Goal: Communication & Community: Answer question/provide support

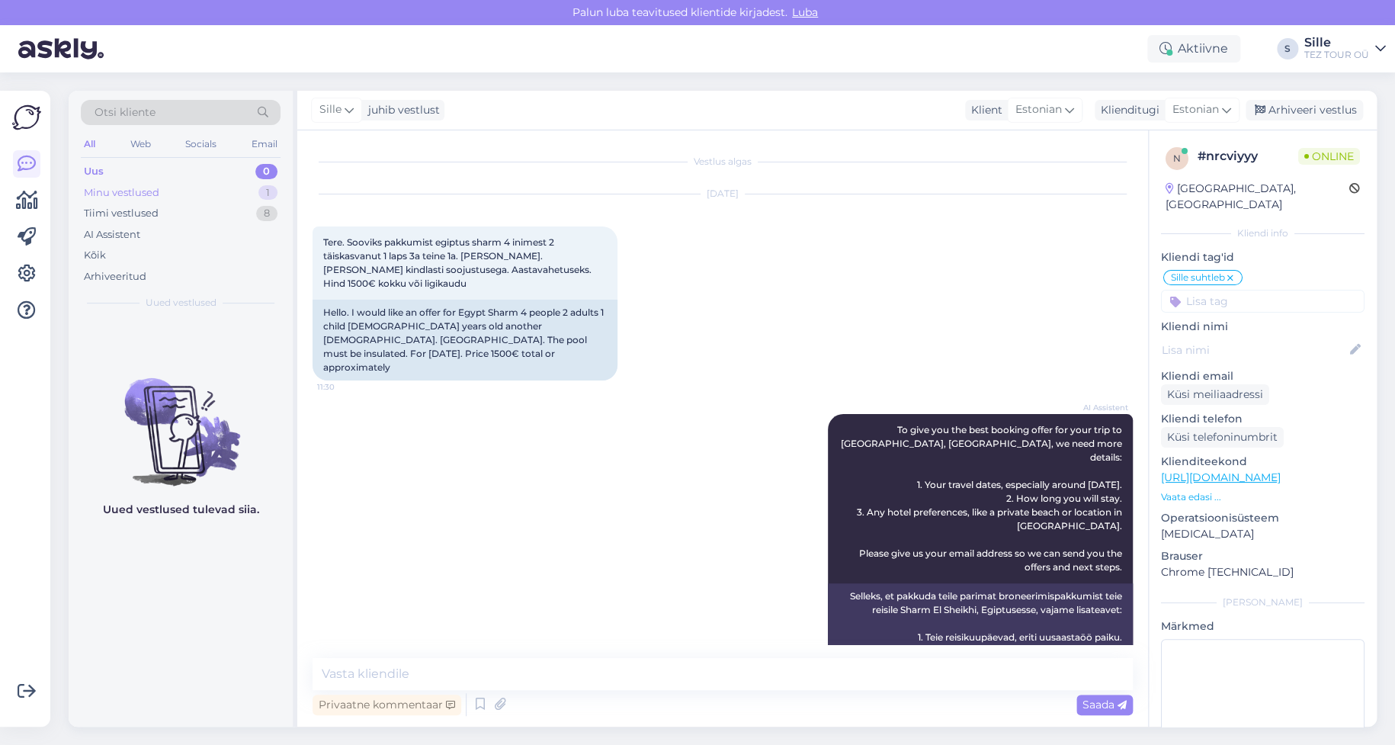
drag, startPoint x: 160, startPoint y: 188, endPoint x: 162, endPoint y: 198, distance: 10.8
click at [160, 187] on div "Minu vestlused 1" at bounding box center [181, 192] width 200 height 21
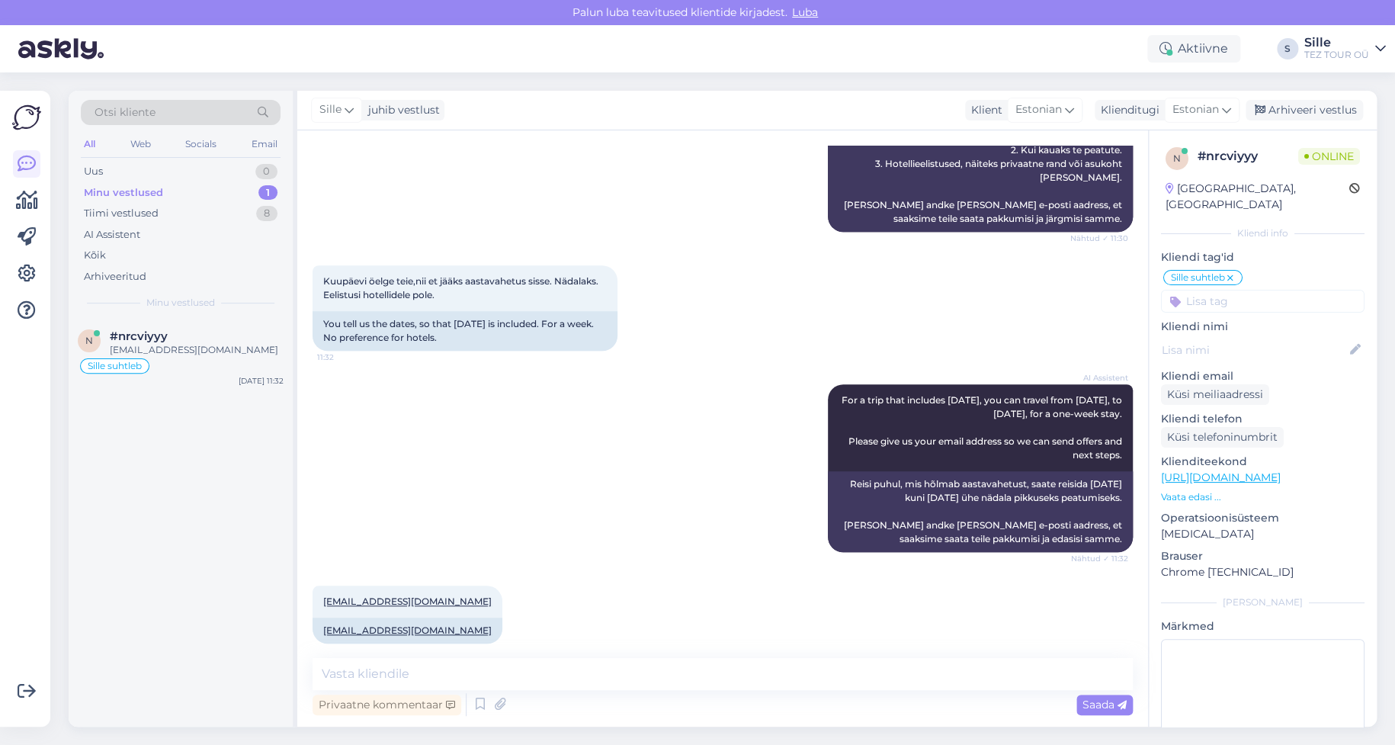
scroll to position [502, 0]
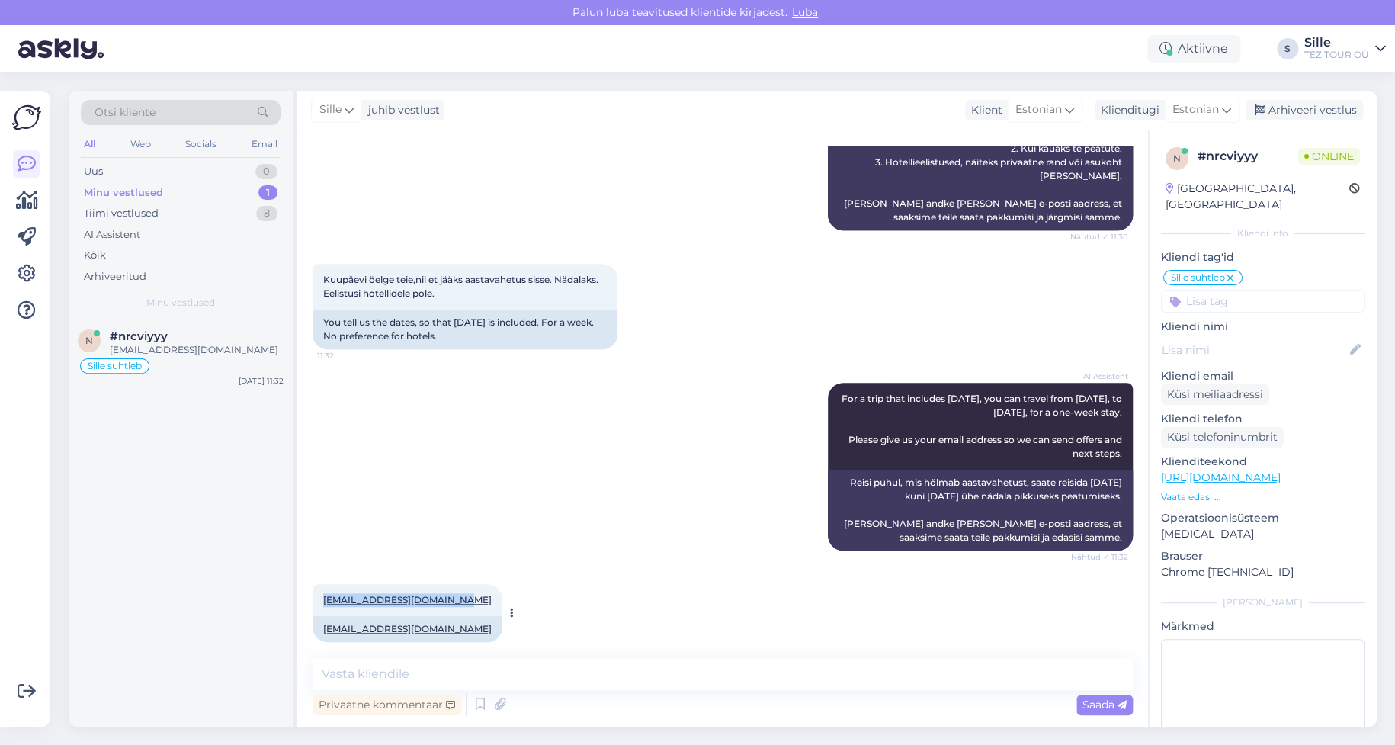
drag, startPoint x: 321, startPoint y: 584, endPoint x: 468, endPoint y: 572, distance: 147.6
click at [468, 584] on div "[EMAIL_ADDRESS][DOMAIN_NAME] 11:32" at bounding box center [408, 600] width 190 height 32
copy link "[EMAIL_ADDRESS][DOMAIN_NAME]"
click at [386, 681] on textarea at bounding box center [723, 674] width 820 height 32
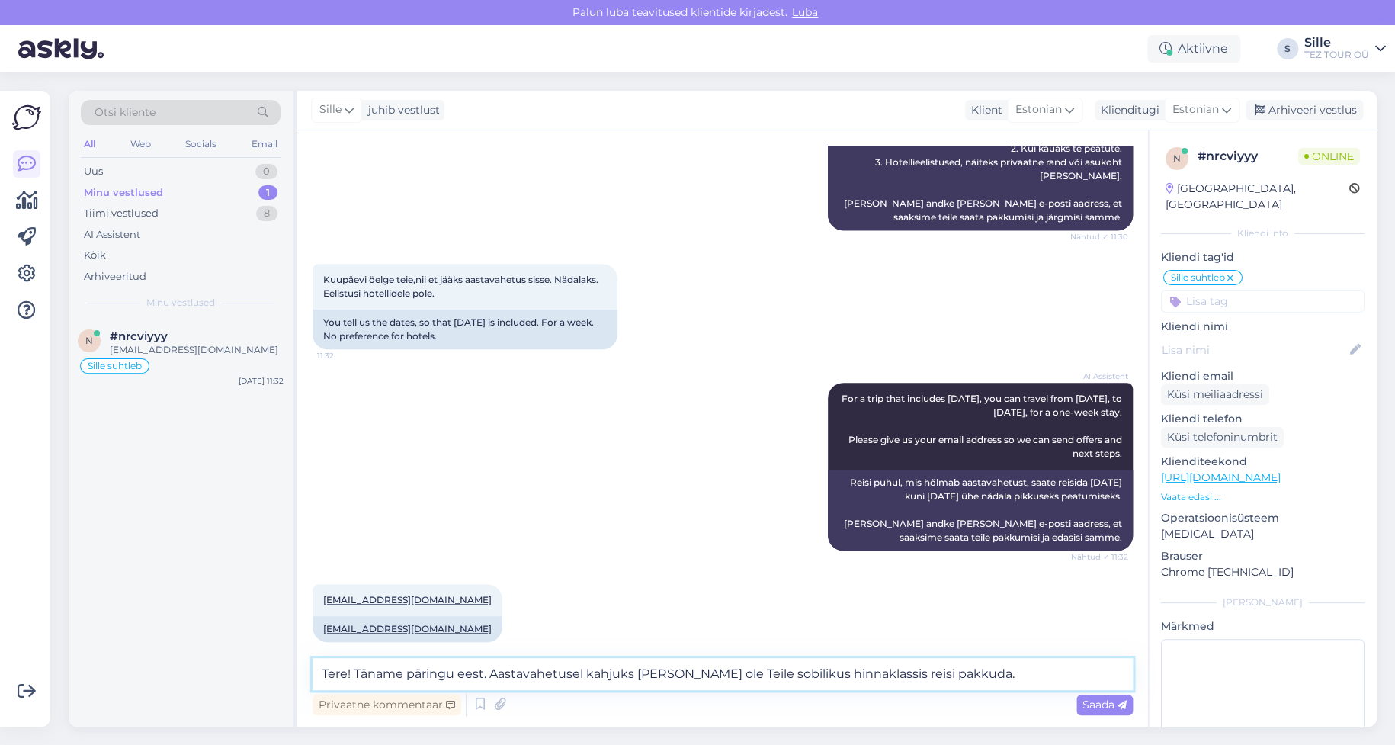
type textarea "Tere! Täname päringu eest. Aastavahetusel kahjuks [PERSON_NAME] ole Teile sobil…"
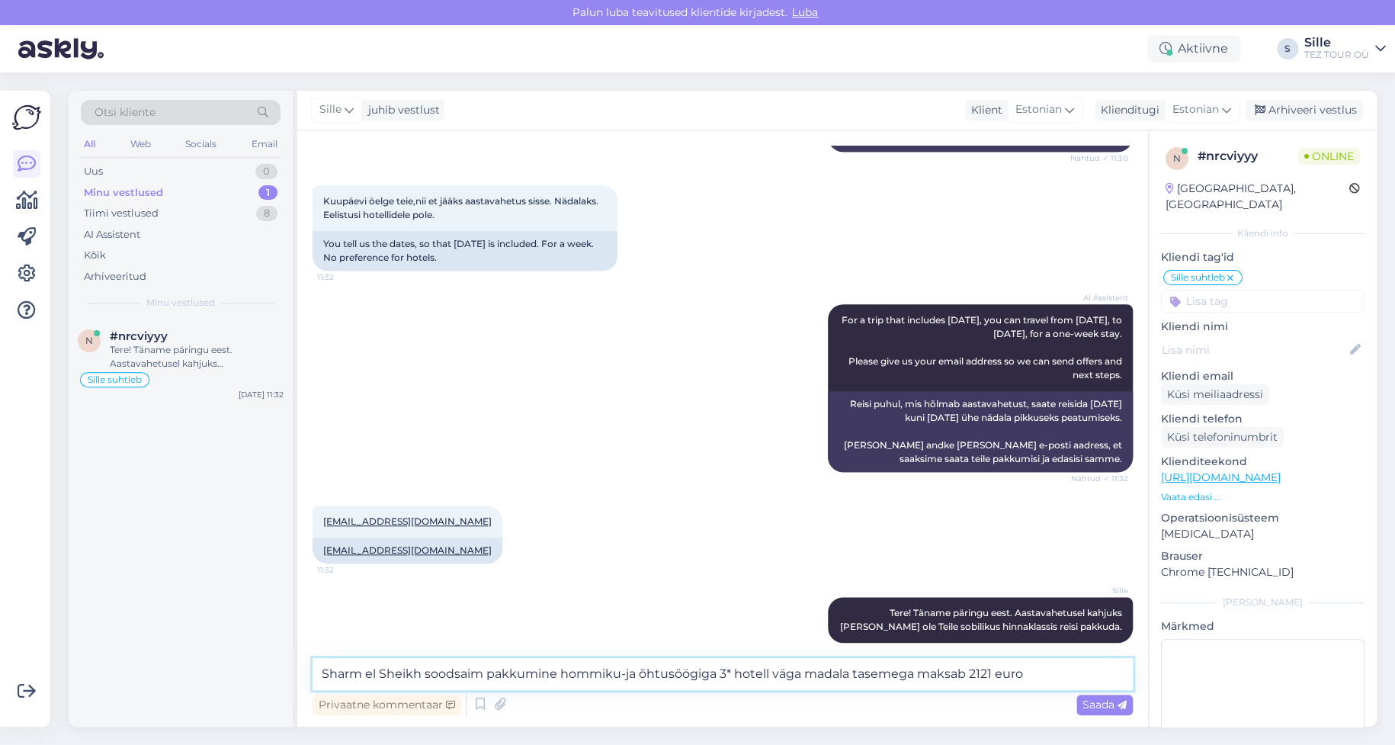
type textarea "Sharm el Sheikh soodsaim pakkumine hommiku-ja õhtusöögiga 3* hotell väga madala…"
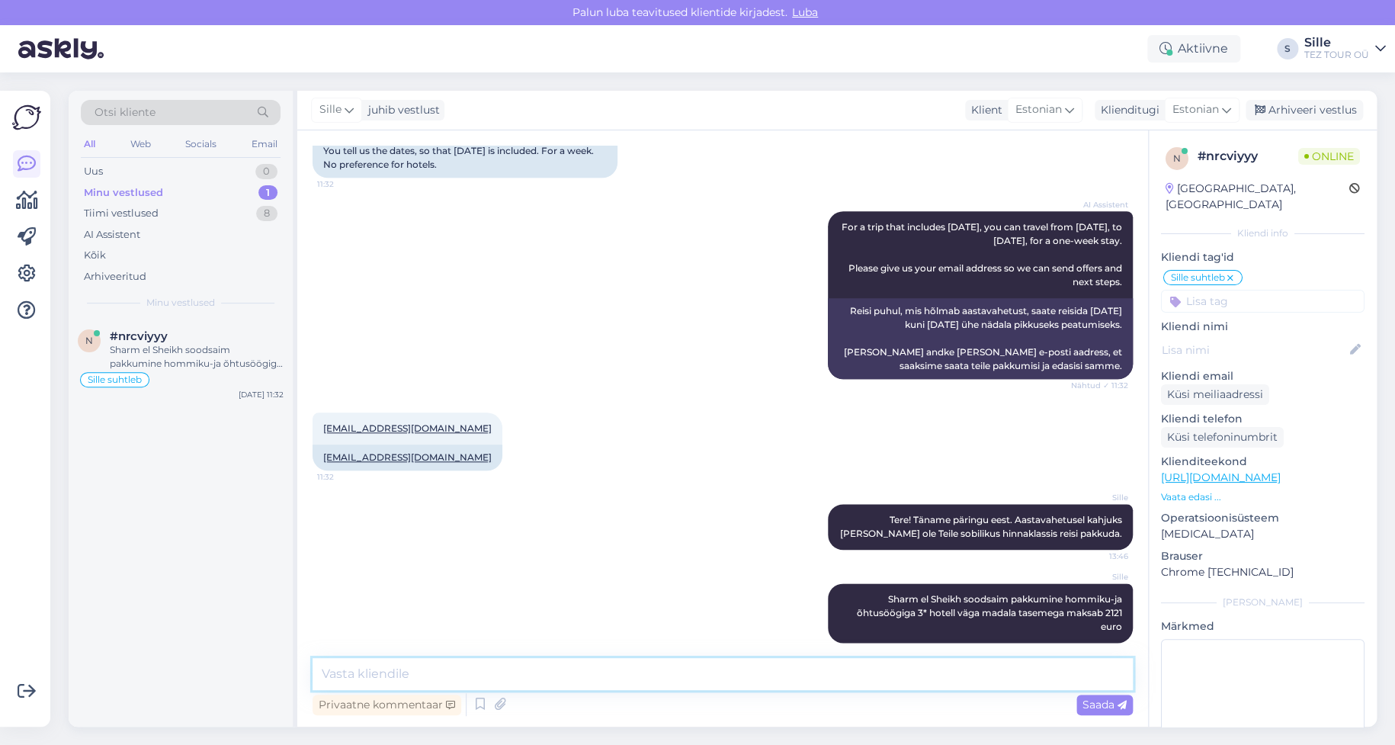
paste textarea
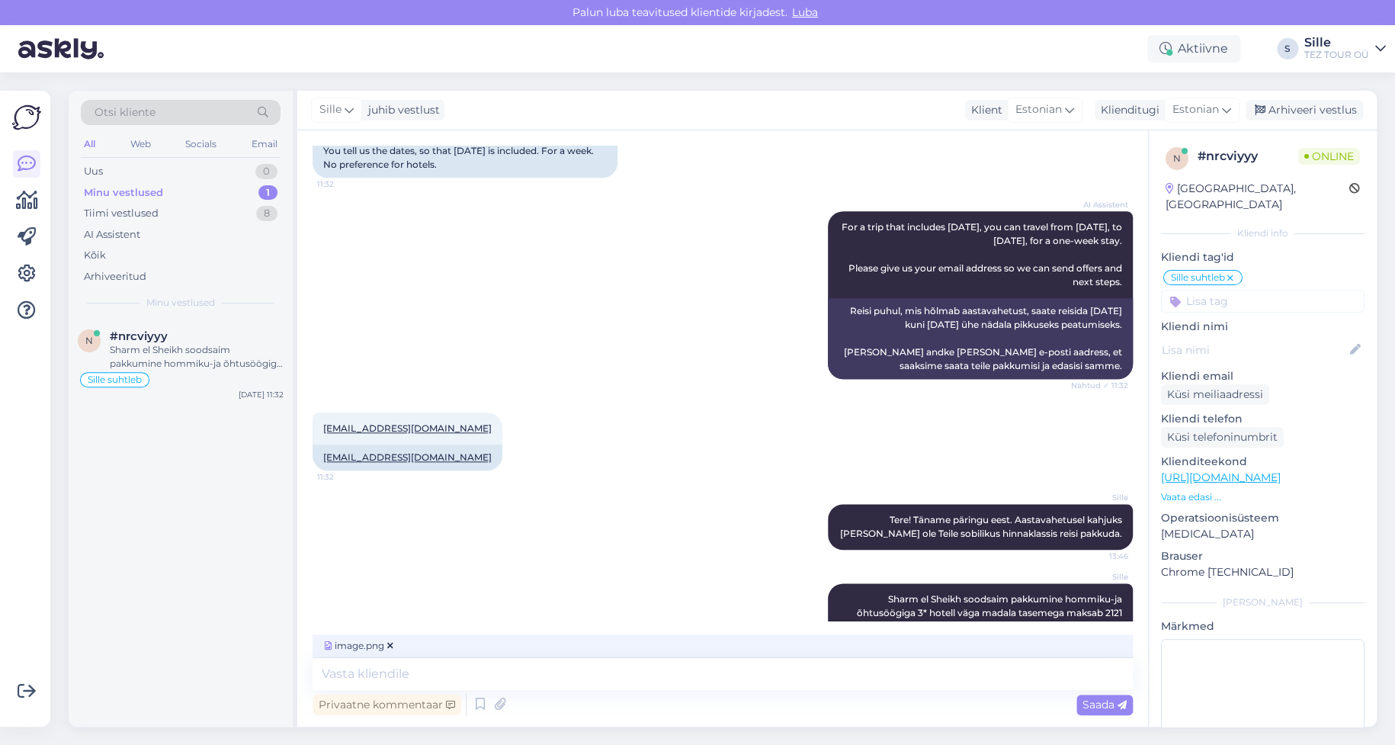
click at [1087, 707] on span "Saada" at bounding box center [1104, 705] width 44 height 14
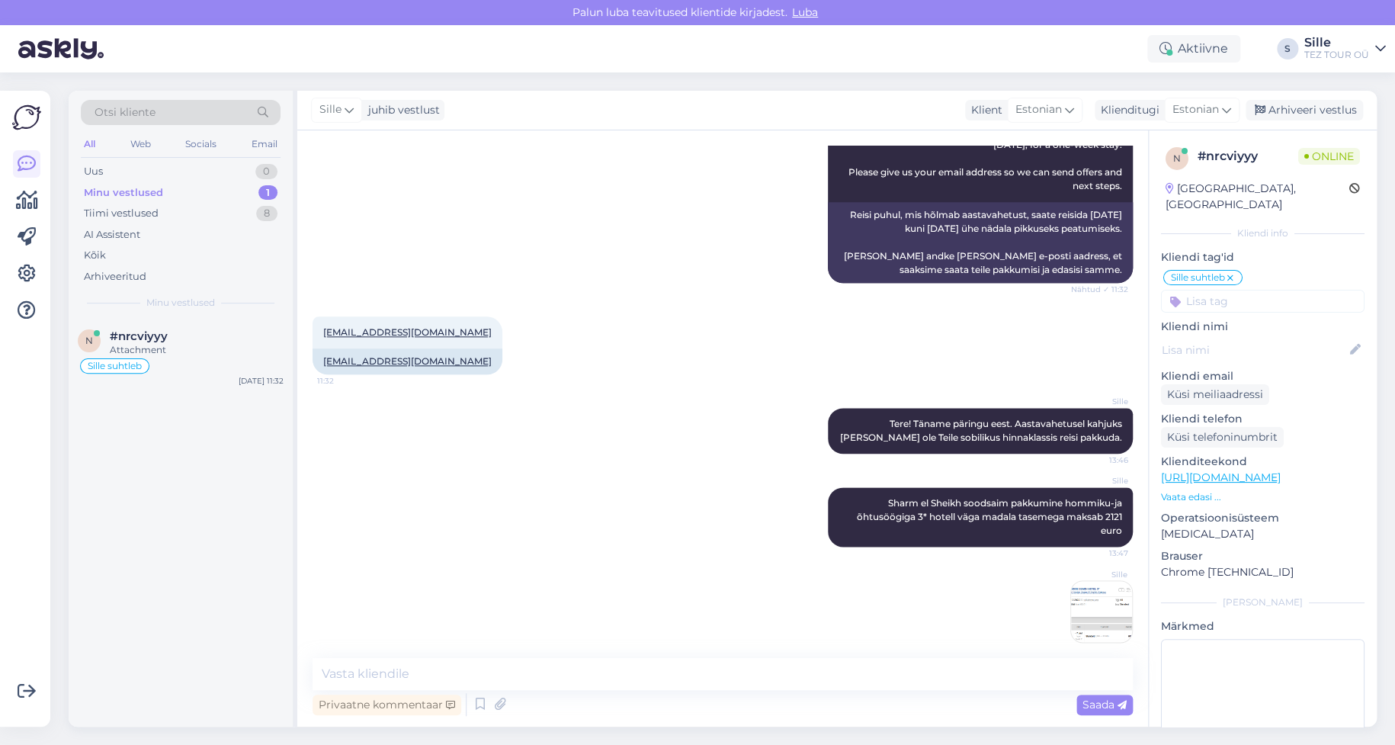
click at [396, 656] on div "Vestlus algas [DATE] Tere. Sooviks pakkumist egiptus sharm 4 inimest 2 täiskasv…" at bounding box center [722, 428] width 851 height 596
drag, startPoint x: 381, startPoint y: 673, endPoint x: 387, endPoint y: 682, distance: 11.0
click at [383, 672] on textarea at bounding box center [723, 674] width 820 height 32
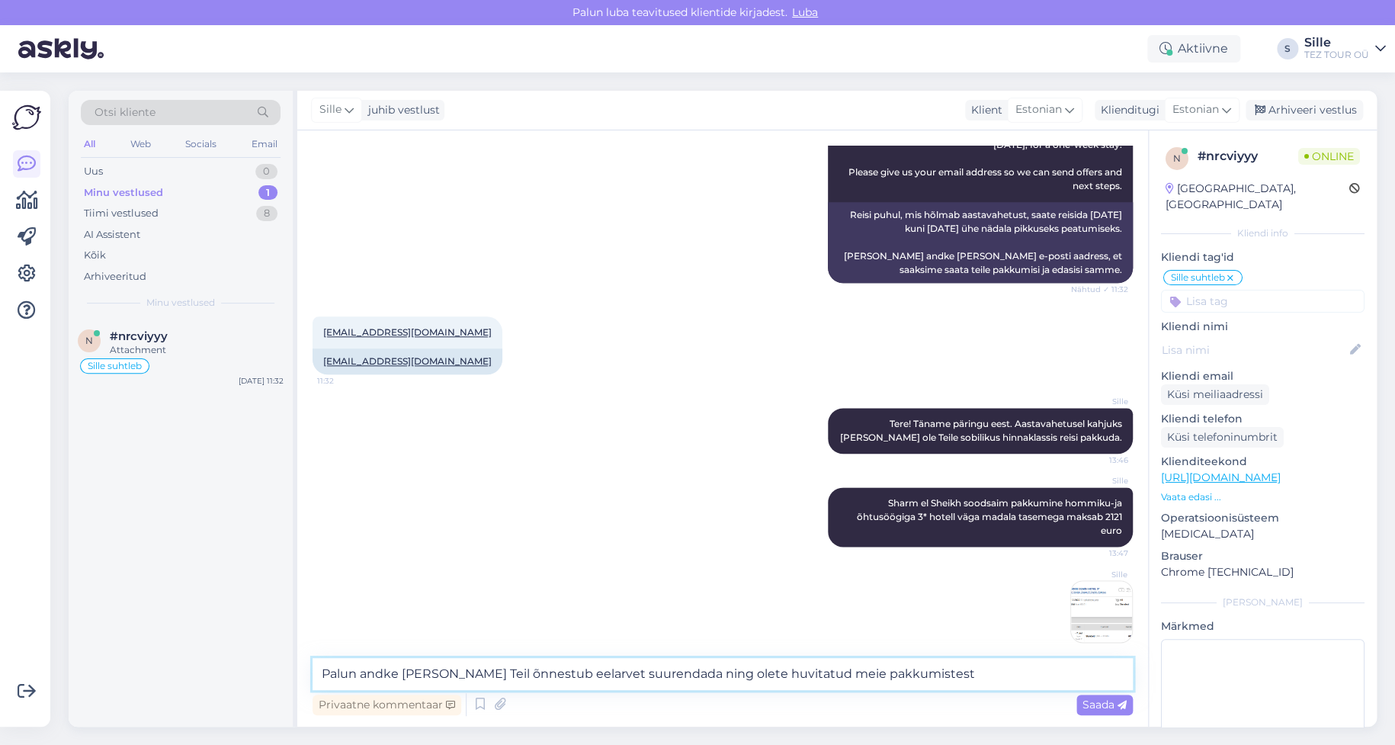
type textarea "Palun andke [PERSON_NAME] Teil õnnestub eelarvet suurendada ning olete huvitatu…"
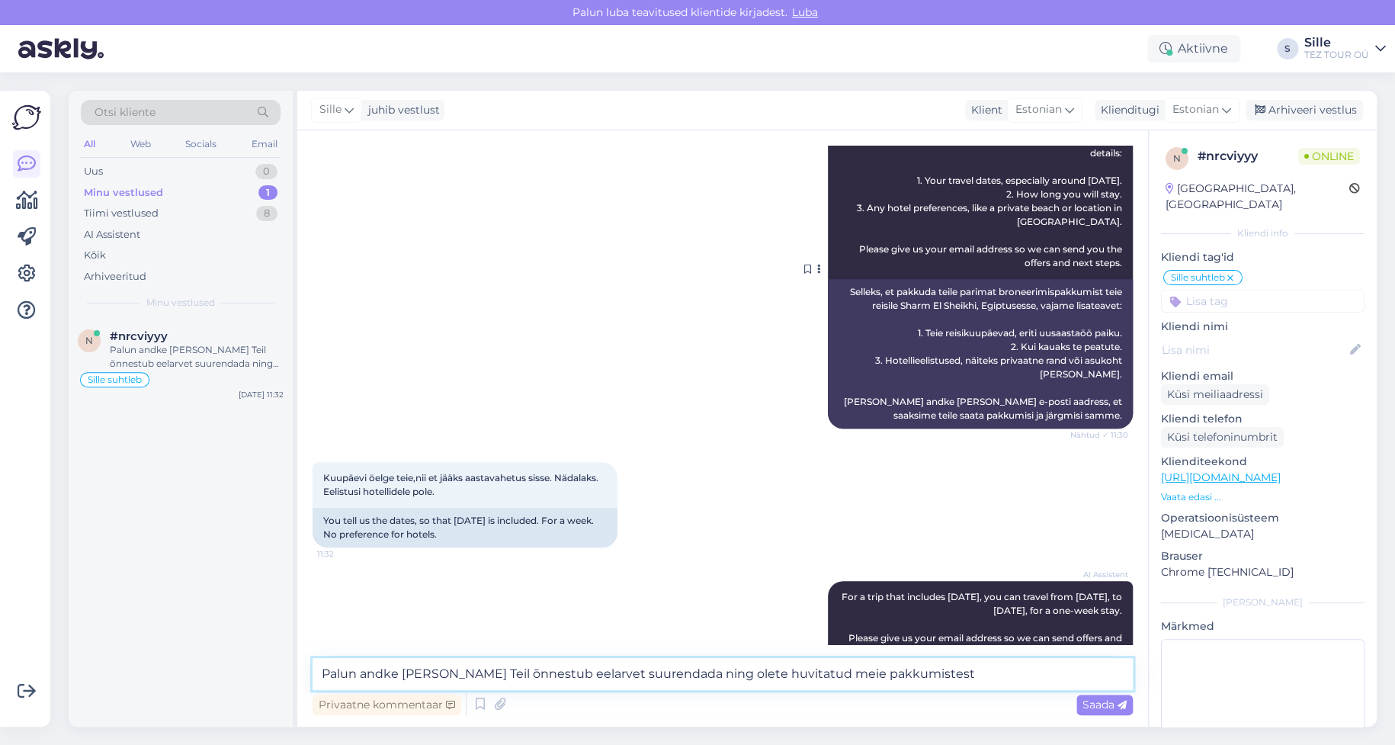
scroll to position [0, 0]
